Goal: Task Accomplishment & Management: Manage account settings

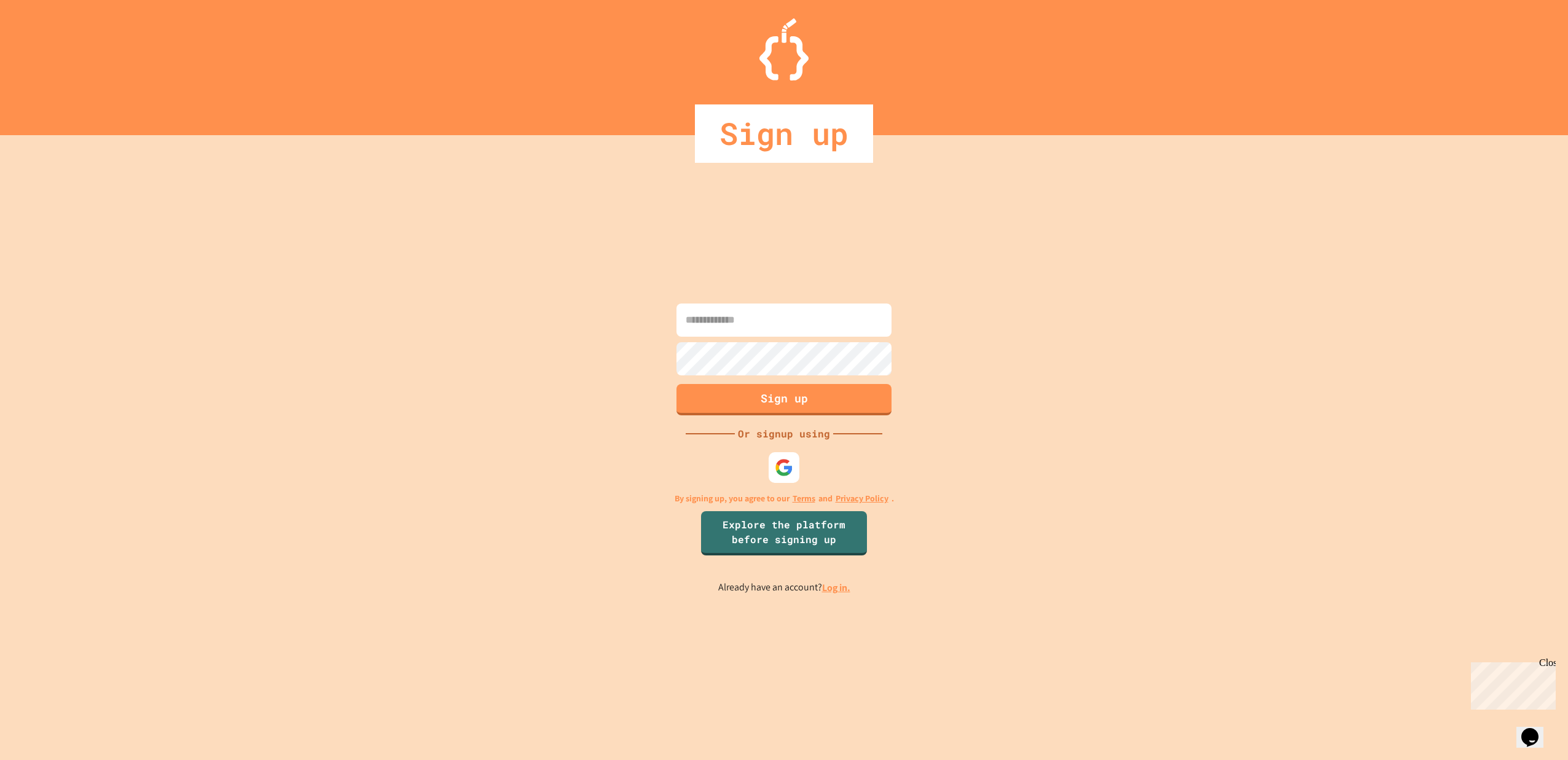
click at [760, 325] on input at bounding box center [784, 320] width 215 height 33
click at [836, 589] on link "Log in." at bounding box center [836, 588] width 28 height 13
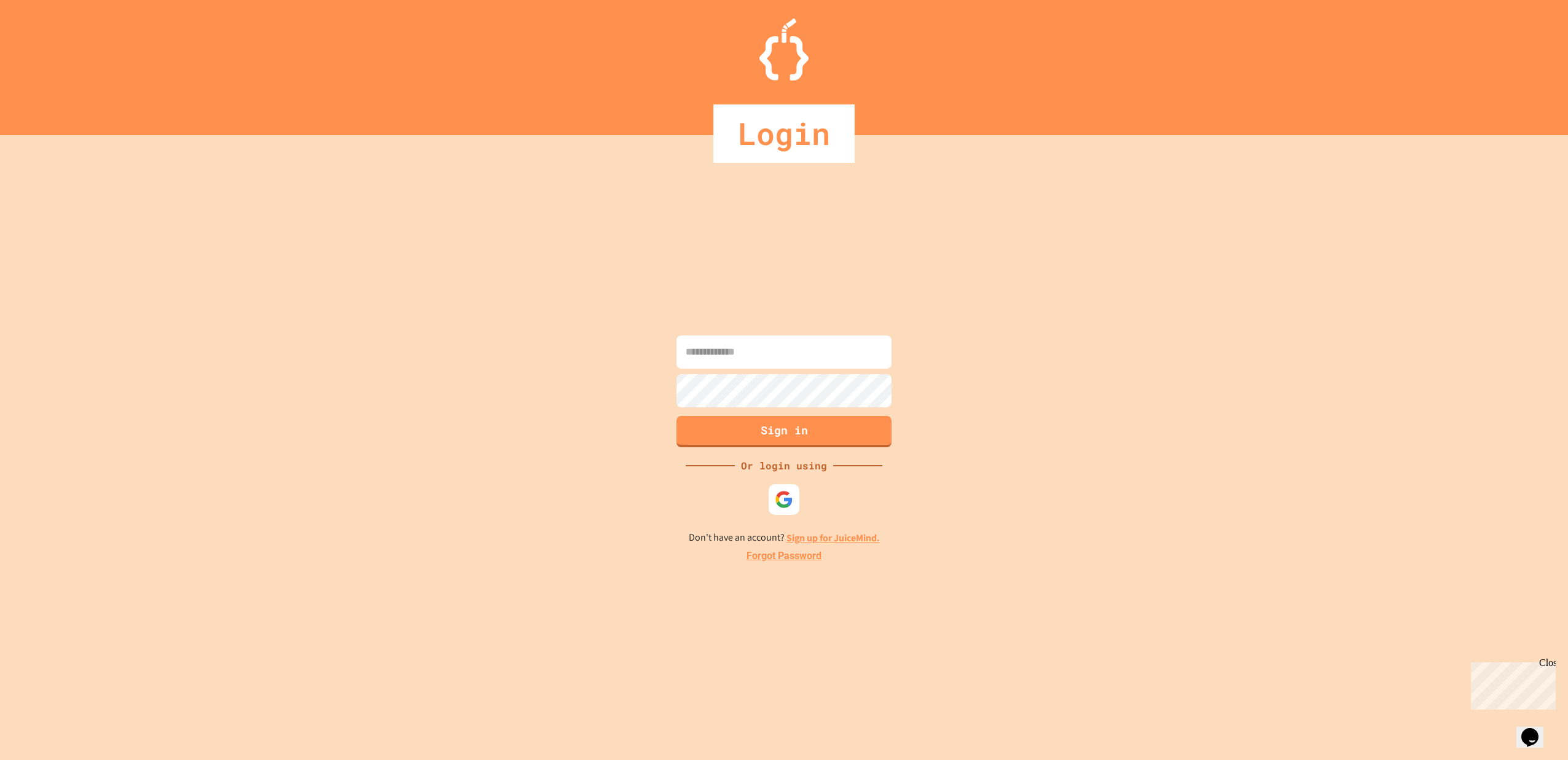
click at [728, 350] on input at bounding box center [784, 352] width 215 height 33
type input "**********"
